Goal: Task Accomplishment & Management: Use online tool/utility

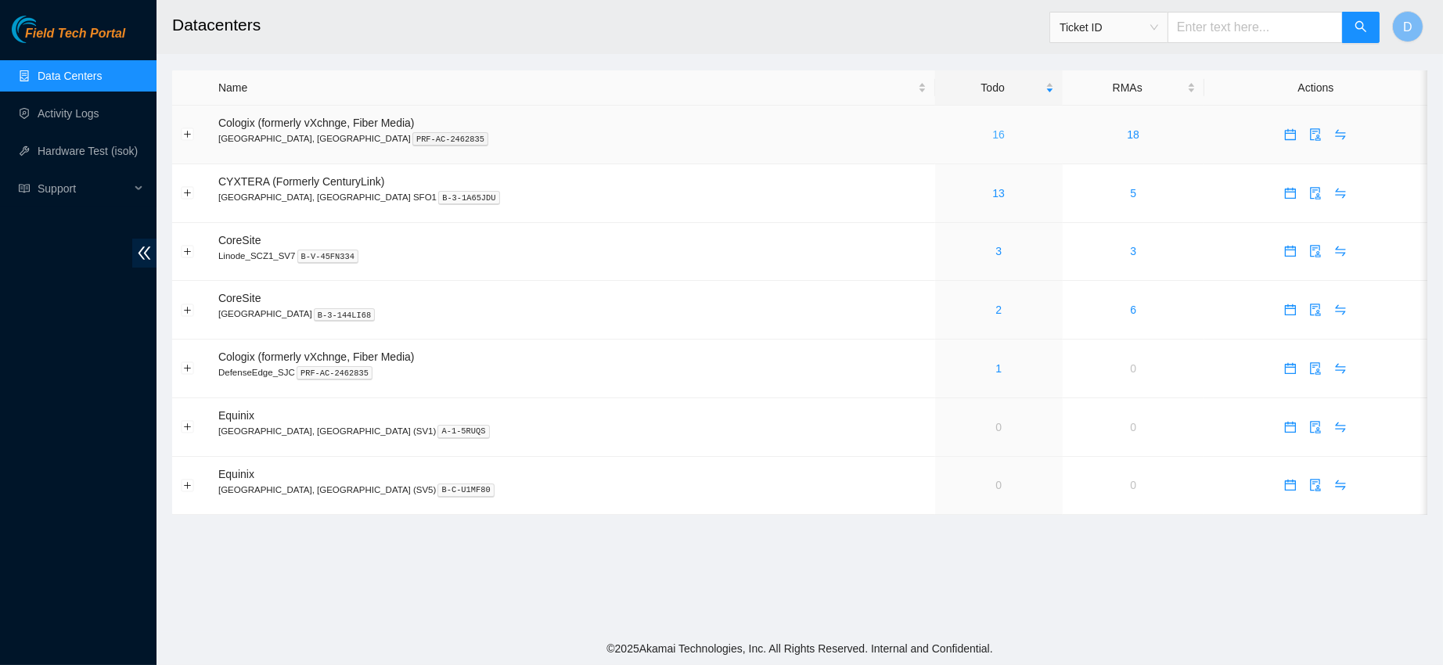
click at [992, 136] on link "16" at bounding box center [998, 134] width 13 height 13
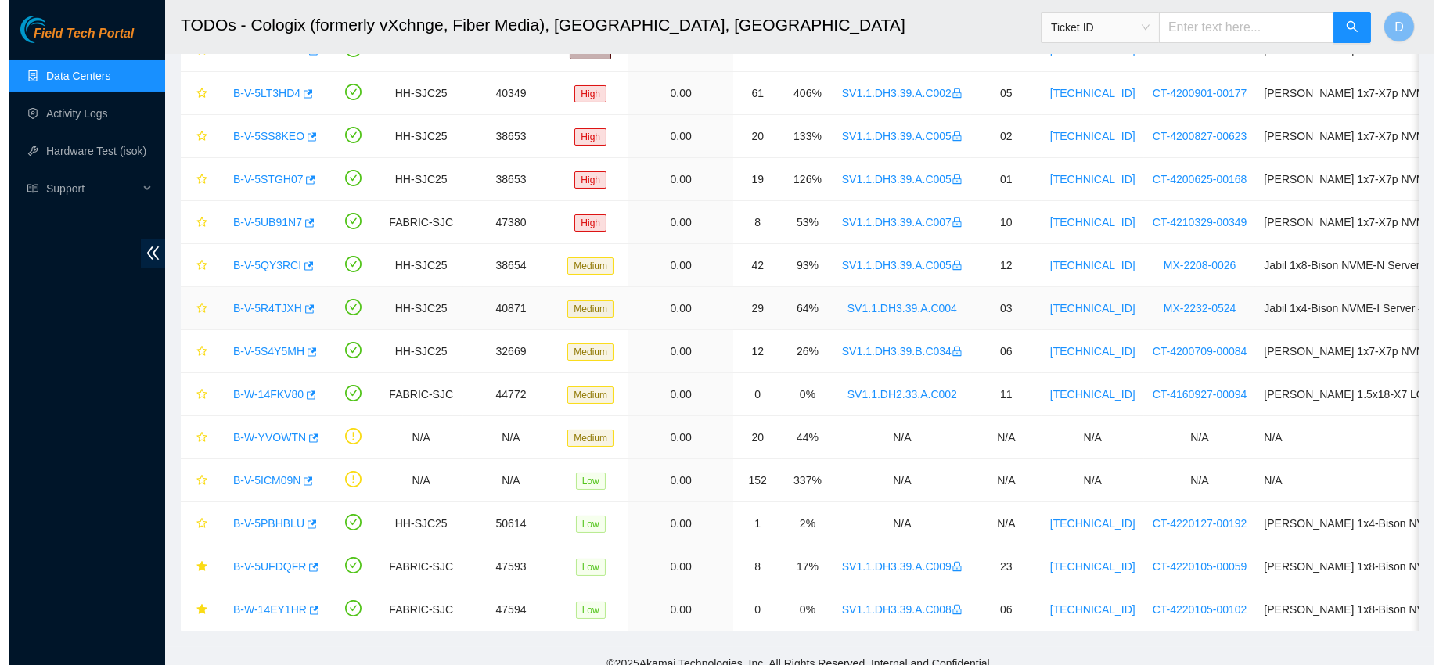
scroll to position [275, 0]
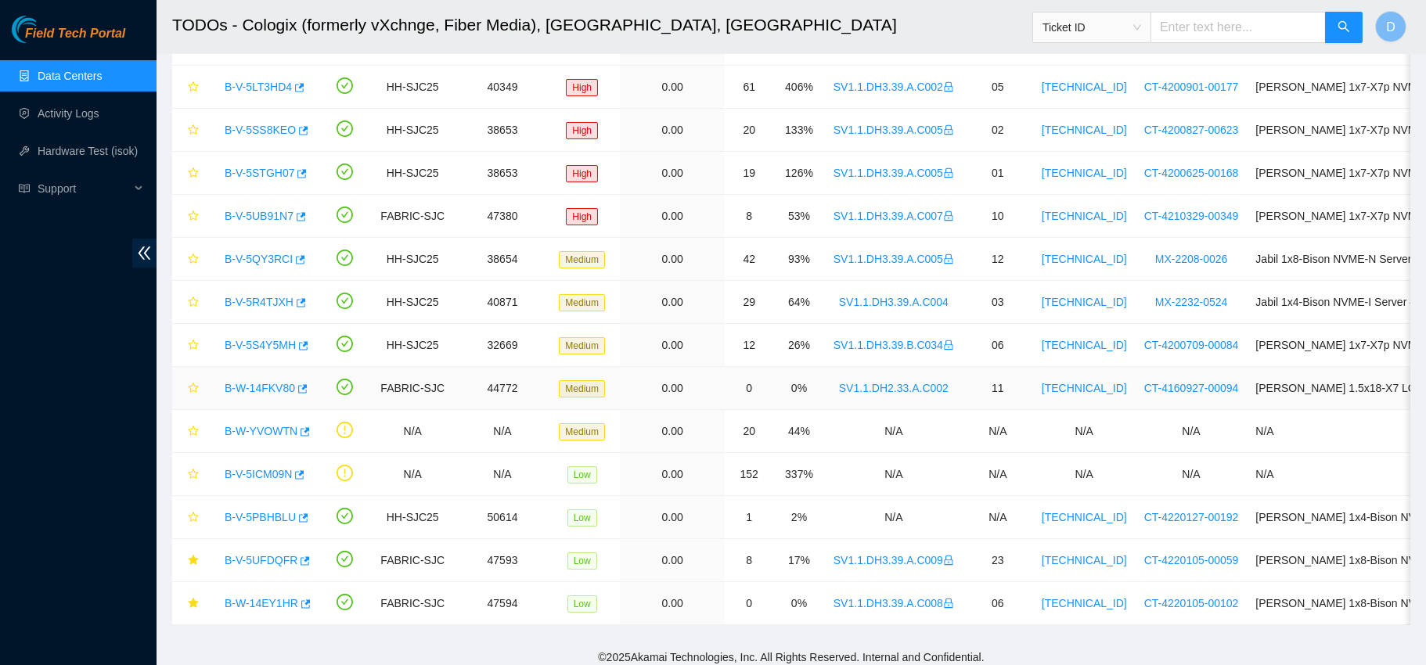
click at [254, 387] on link "B-W-14FKV80" at bounding box center [260, 388] width 70 height 13
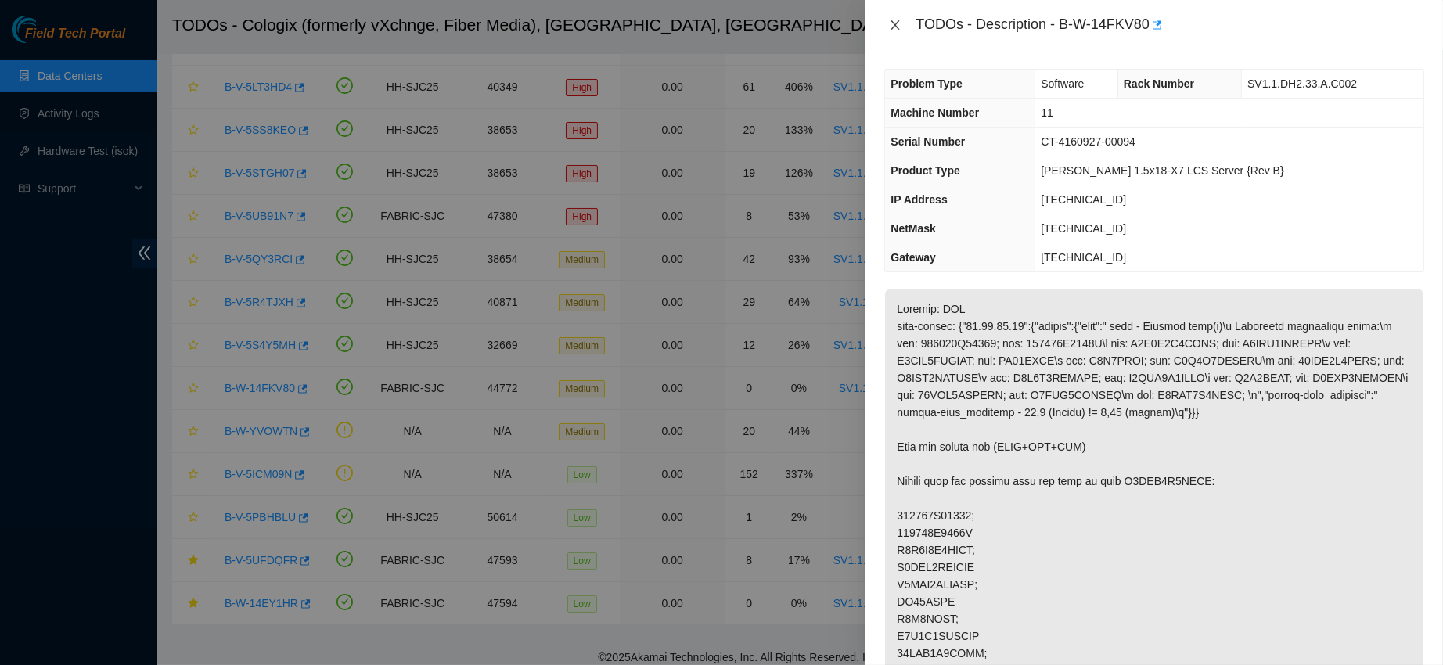
click at [898, 25] on icon "close" at bounding box center [895, 25] width 13 height 13
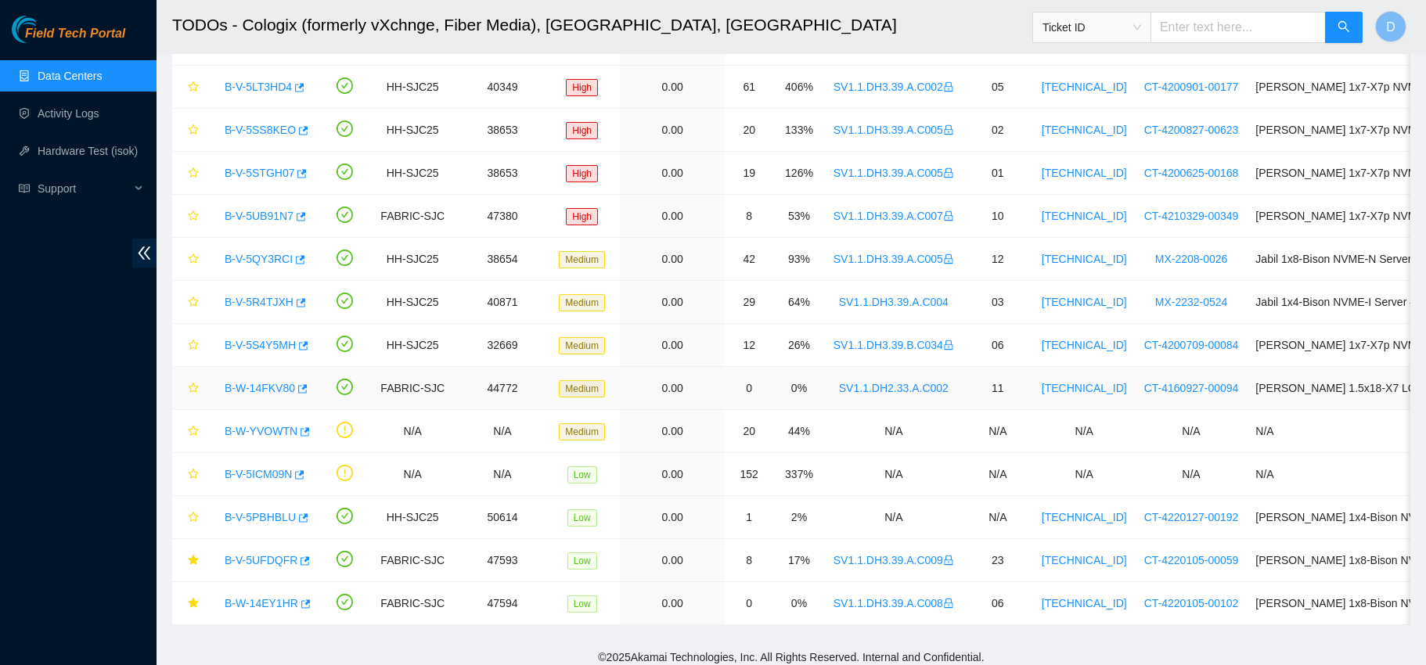
click at [251, 391] on link "B-W-14FKV80" at bounding box center [260, 388] width 70 height 13
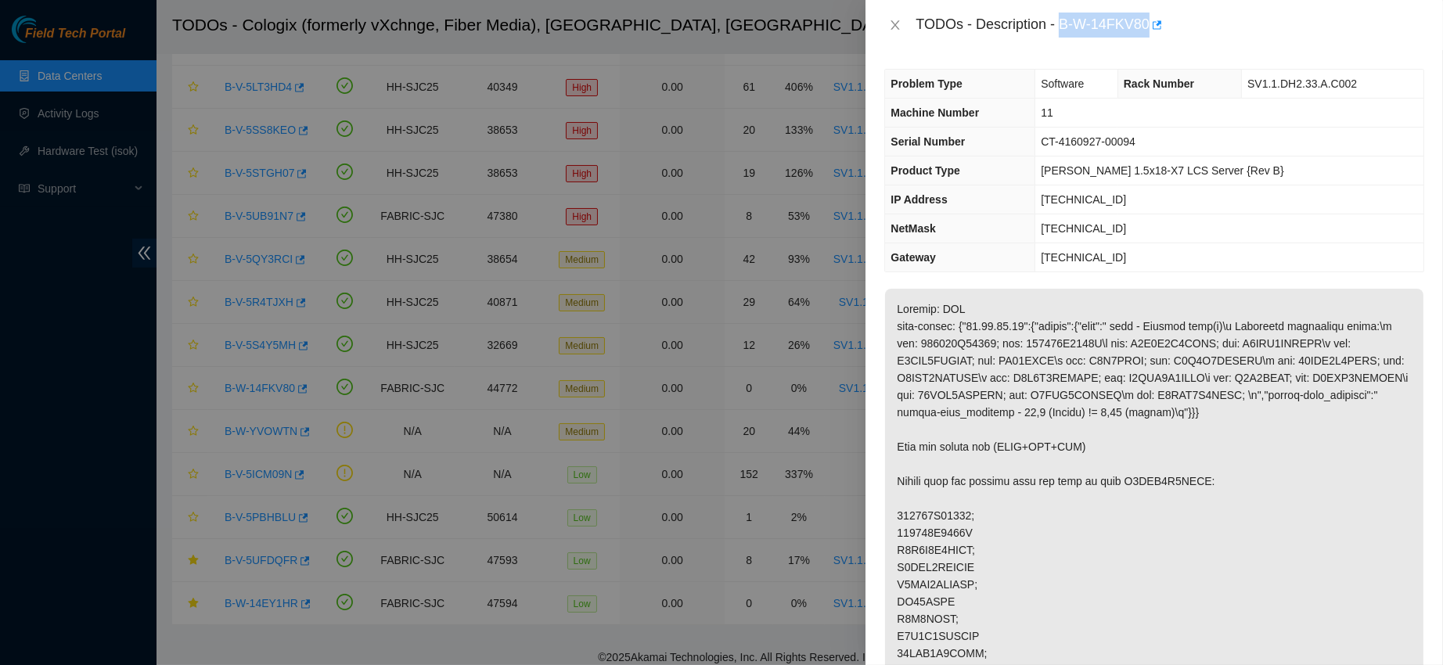
drag, startPoint x: 1110, startPoint y: 23, endPoint x: 1267, endPoint y: 26, distance: 157.3
click at [1267, 26] on div "TODOs - Description - B-W-14FKV80" at bounding box center [1170, 25] width 509 height 25
copy div "B-W-14FKV80"
click at [893, 29] on icon "close" at bounding box center [895, 25] width 13 height 13
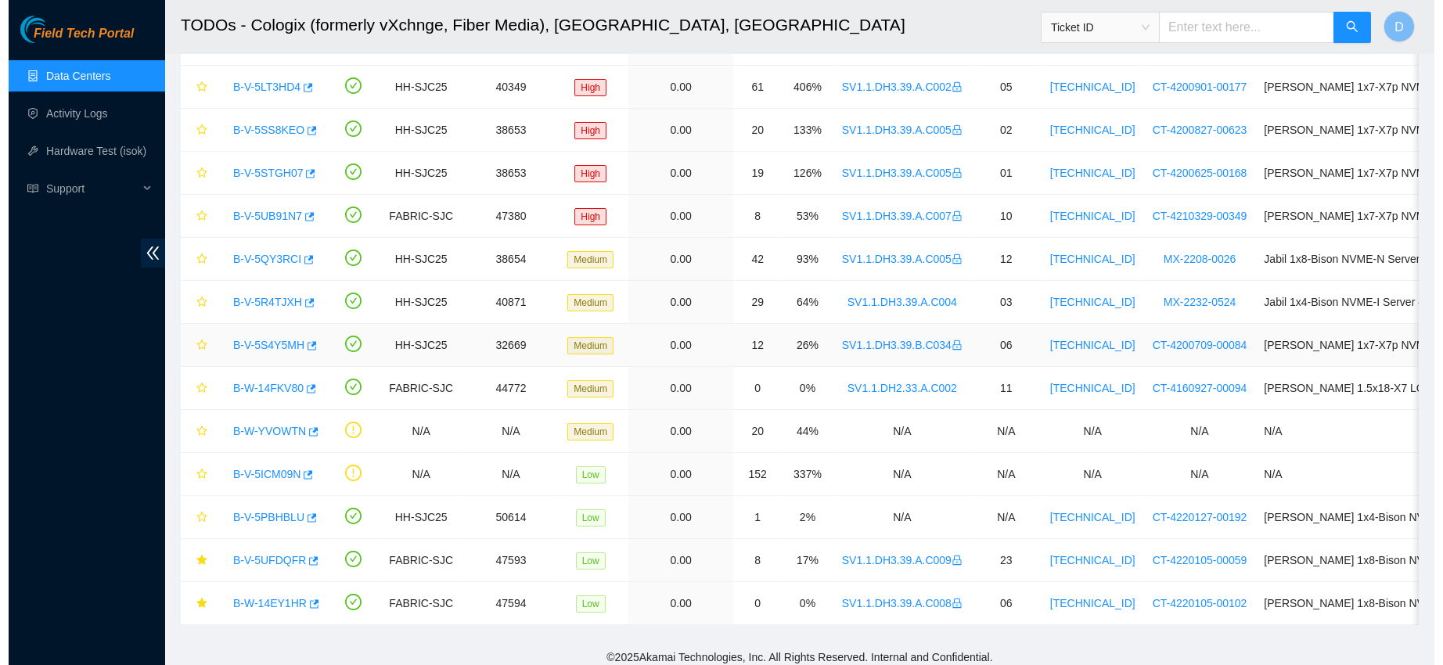
scroll to position [300, 0]
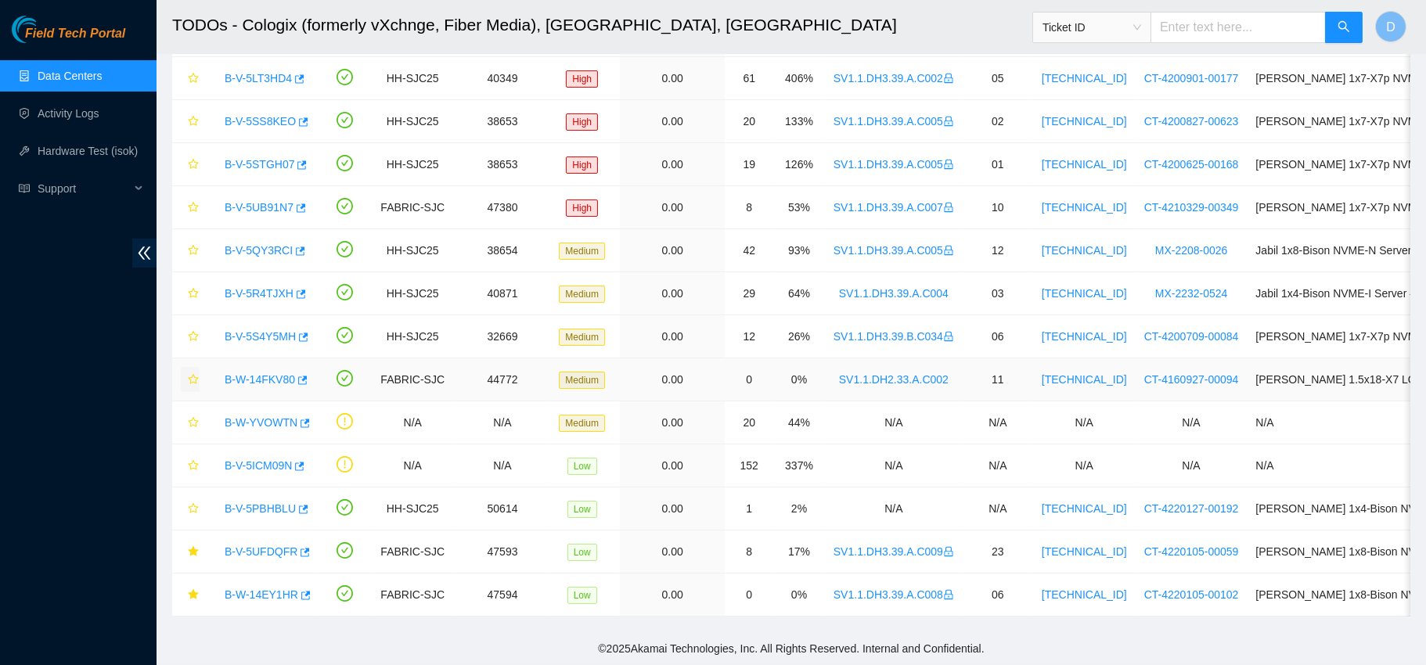
click at [189, 374] on icon "star" at bounding box center [193, 379] width 11 height 11
click at [259, 545] on link "B-V-5UFDQFR" at bounding box center [261, 551] width 73 height 13
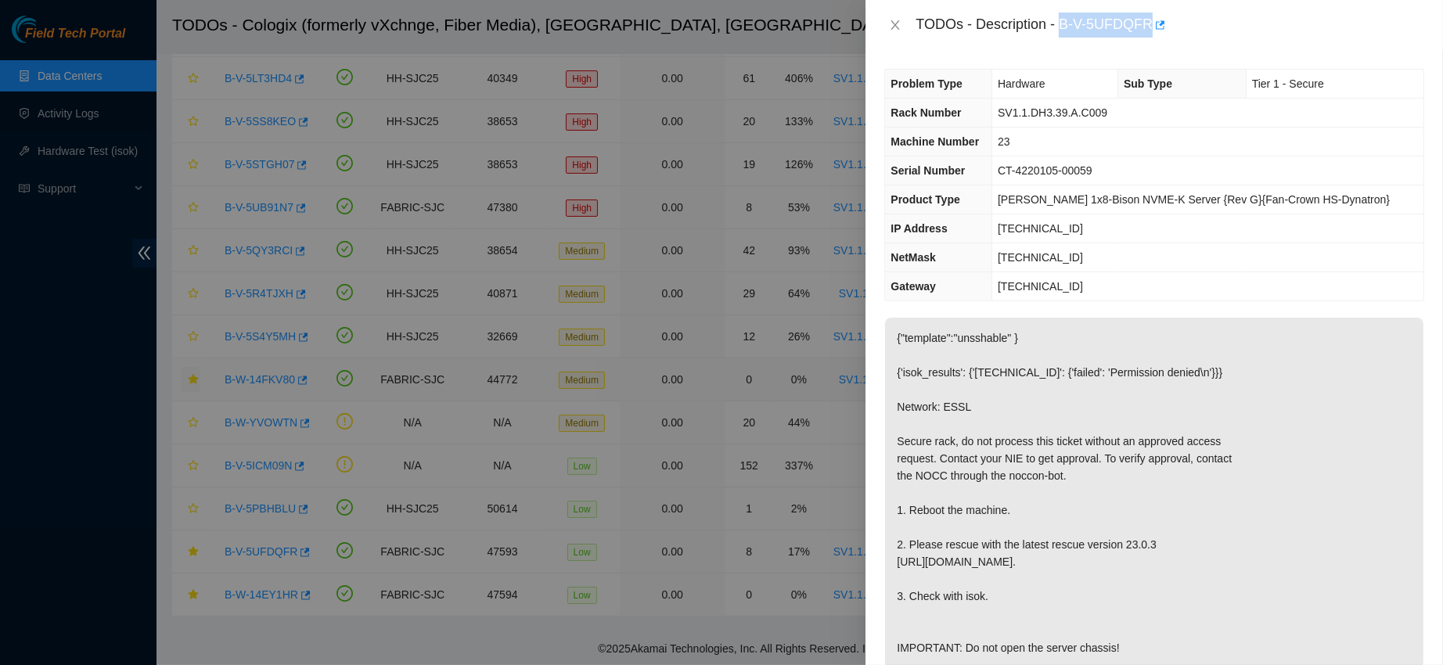
drag, startPoint x: 1107, startPoint y: 27, endPoint x: 1247, endPoint y: 27, distance: 140.1
click at [1247, 27] on div "TODOs - Description - B-V-5UFDQFR" at bounding box center [1170, 25] width 509 height 25
copy div "B-V-5UFDQFR"
click at [894, 25] on icon "close" at bounding box center [895, 24] width 9 height 9
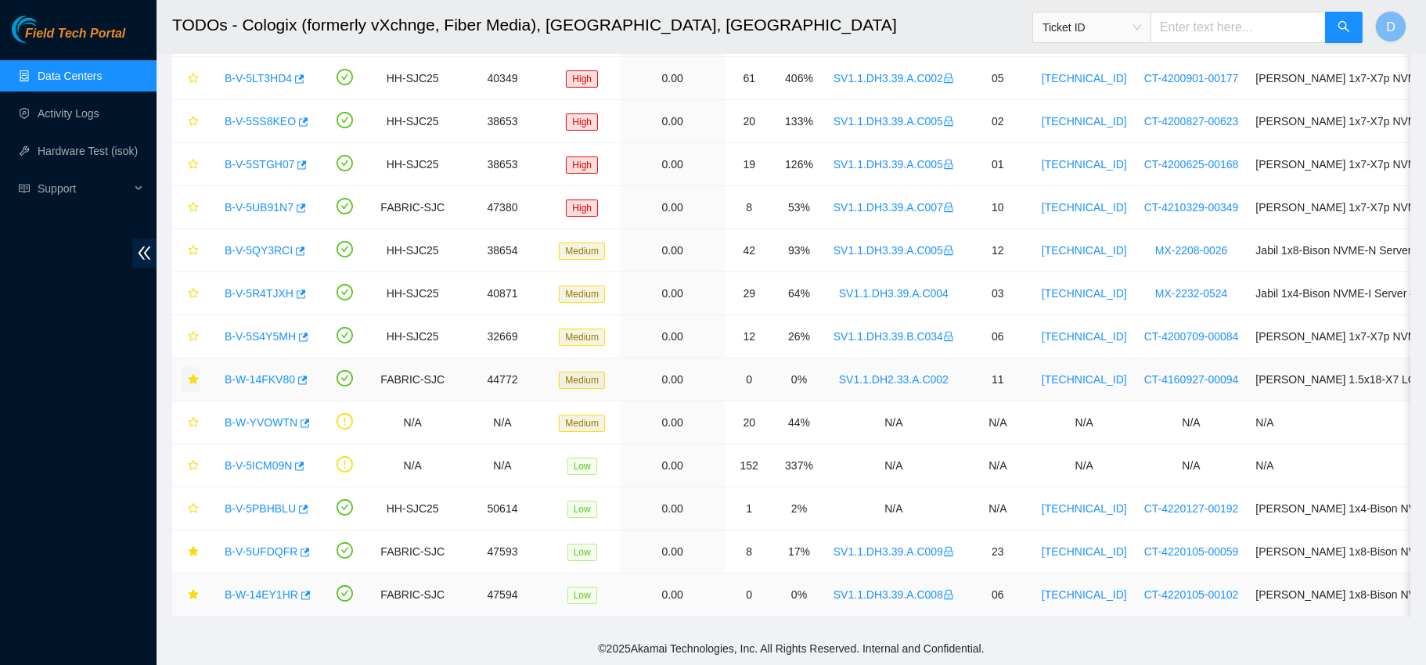
click at [269, 588] on link "B-W-14EY1HR" at bounding box center [262, 594] width 74 height 13
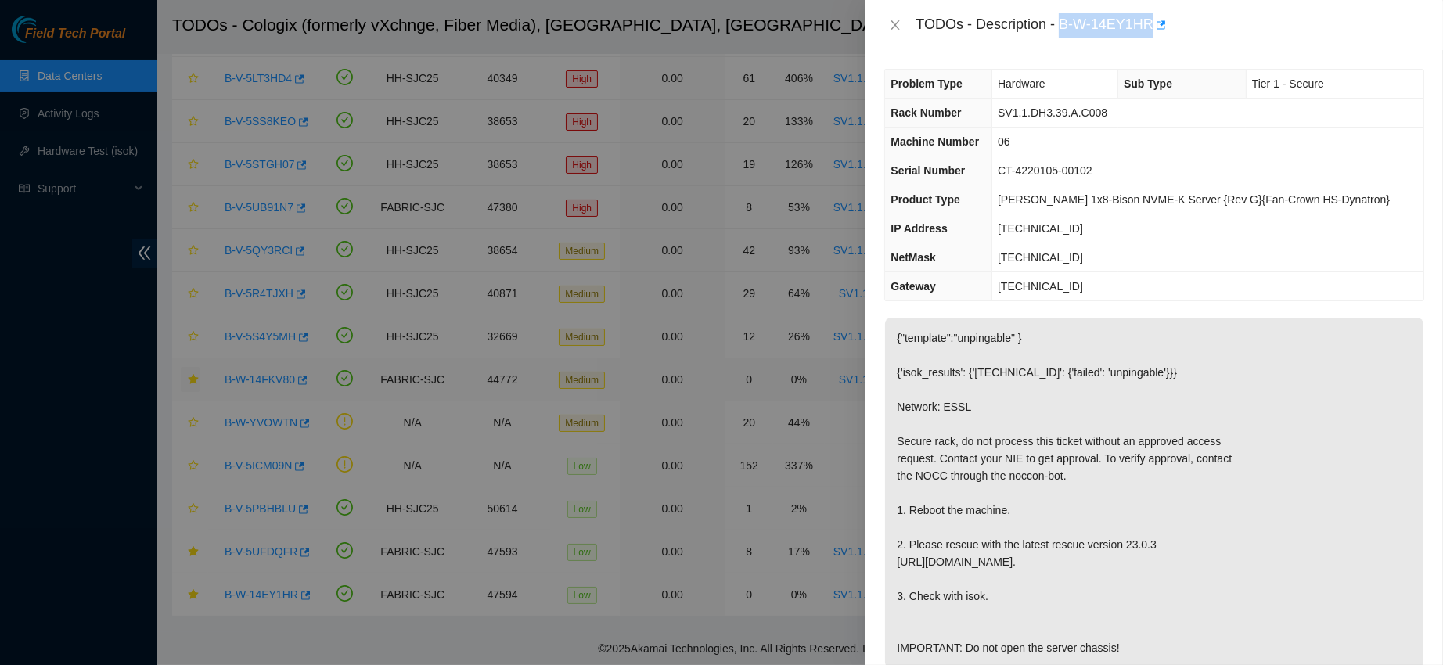
drag, startPoint x: 1111, startPoint y: 20, endPoint x: 1257, endPoint y: 25, distance: 145.7
click at [1257, 25] on div "TODOs - Description - B-W-14EY1HR" at bounding box center [1170, 25] width 509 height 25
copy div "B-W-14EY1HR"
